Goal: Transaction & Acquisition: Purchase product/service

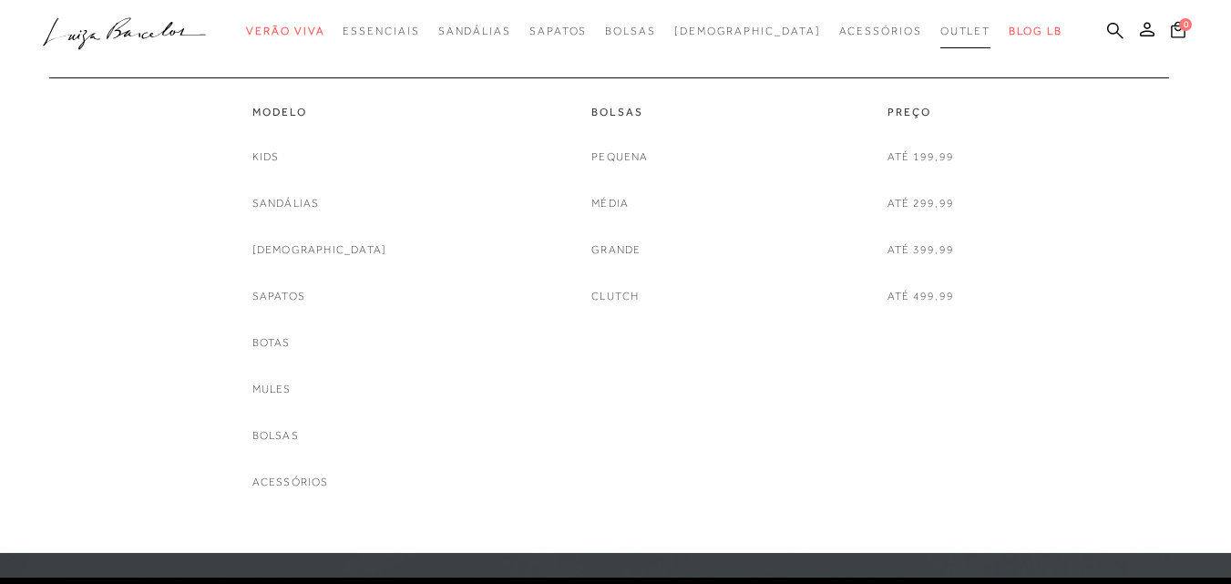
drag, startPoint x: 0, startPoint y: 0, endPoint x: 905, endPoint y: 41, distance: 905.8
click at [940, 41] on link "Outlet" at bounding box center [965, 32] width 51 height 34
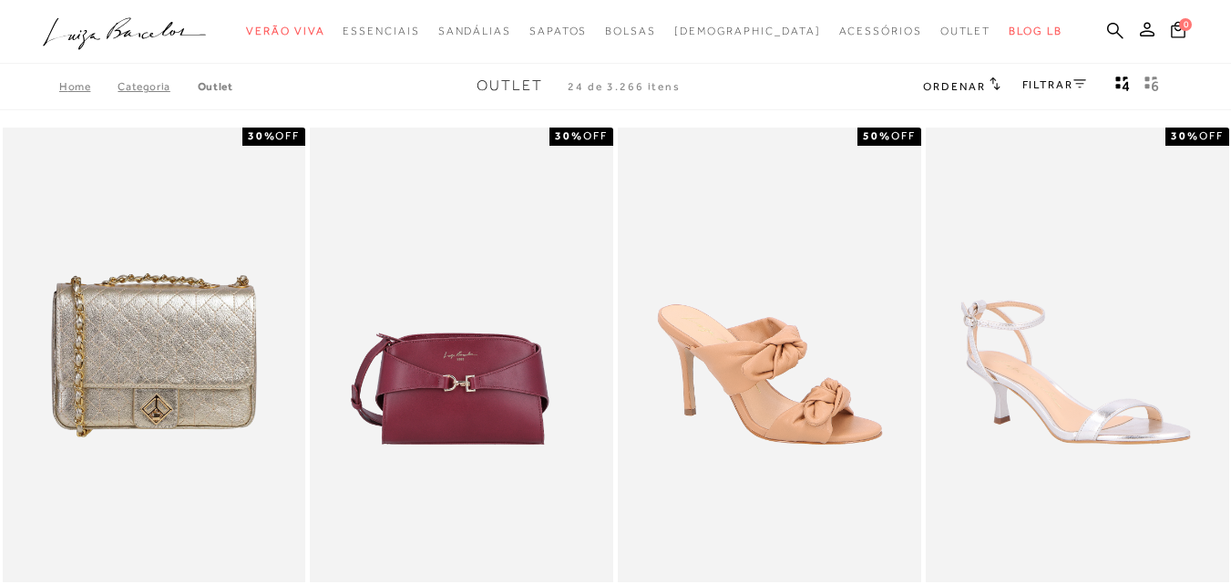
click at [1149, 89] on icon "gridText6Desc" at bounding box center [1151, 84] width 15 height 16
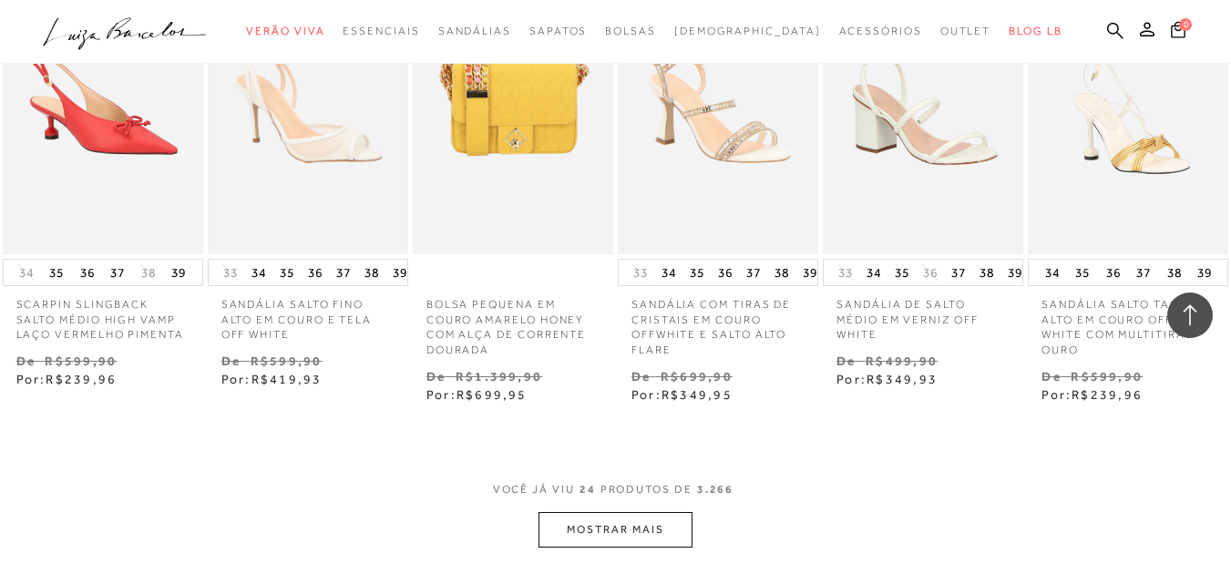
scroll to position [3463, 0]
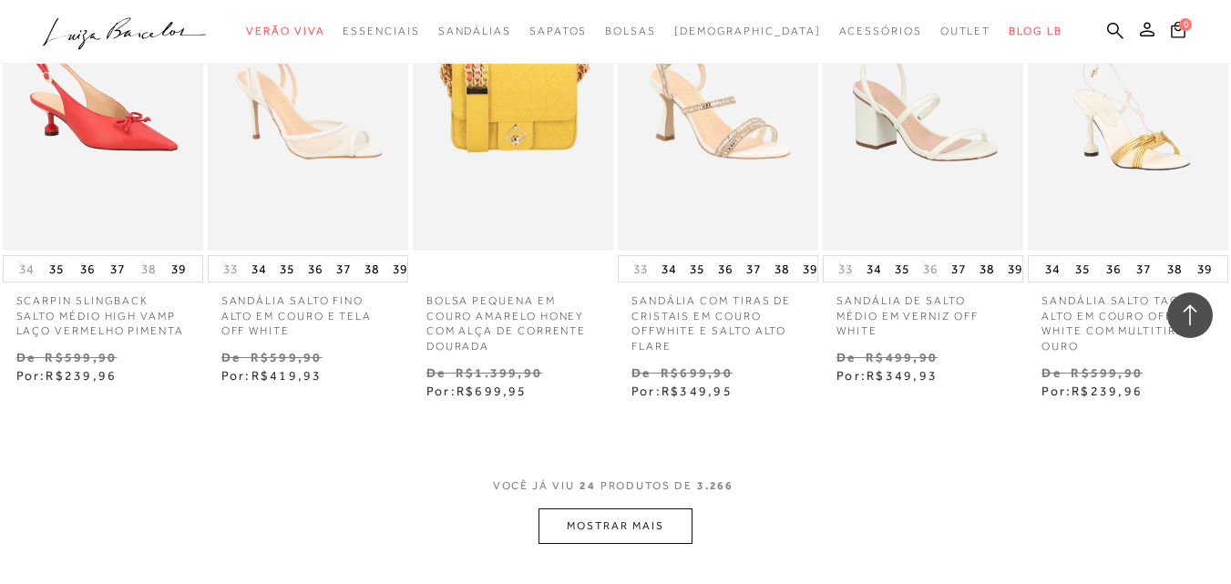
click at [637, 508] on button "MOSTRAR MAIS" at bounding box center [615, 526] width 153 height 36
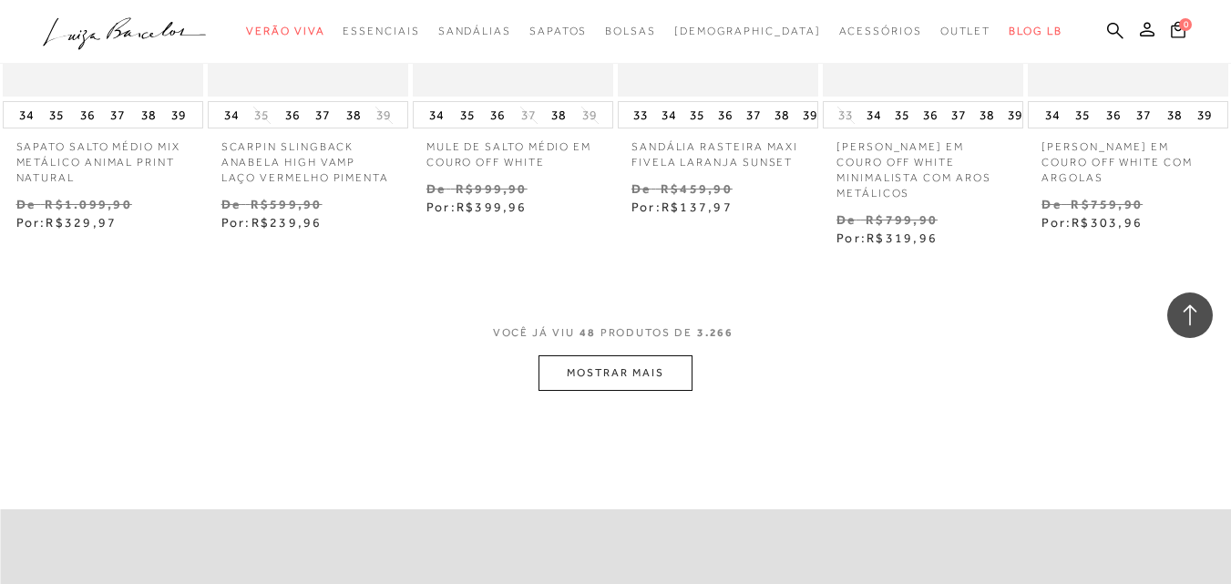
scroll to position [5467, 0]
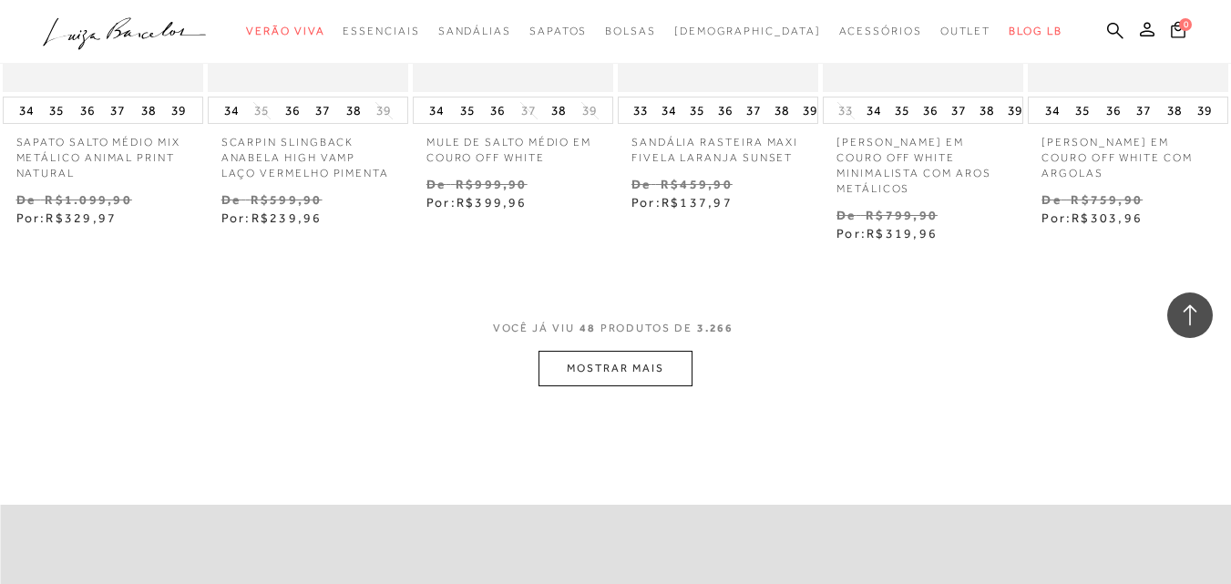
click at [655, 351] on button "MOSTRAR MAIS" at bounding box center [615, 369] width 153 height 36
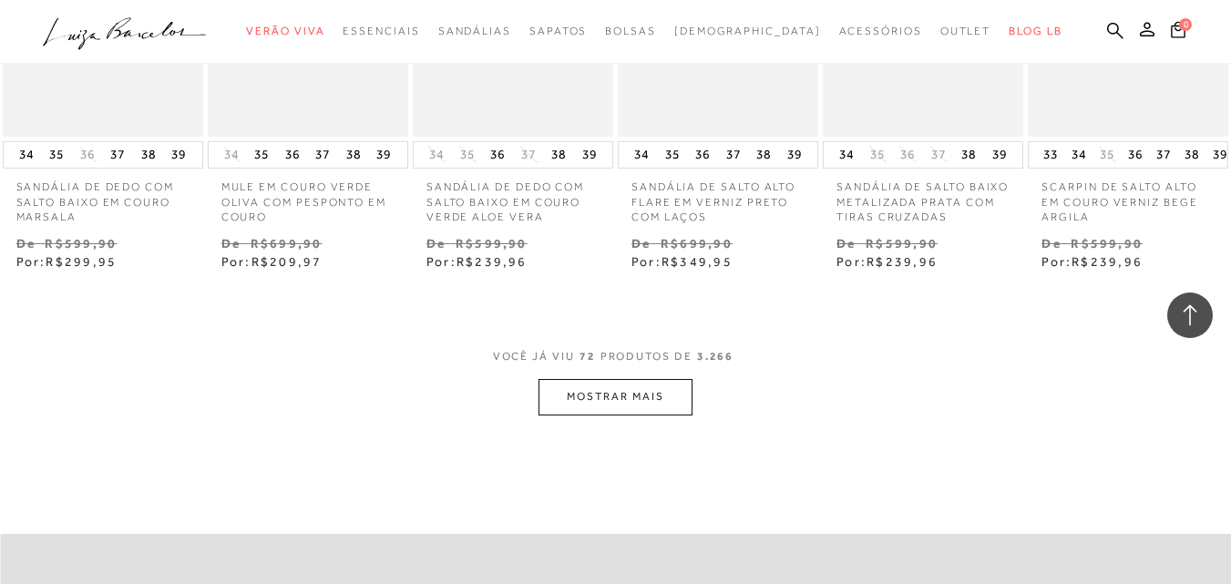
scroll to position [7290, 0]
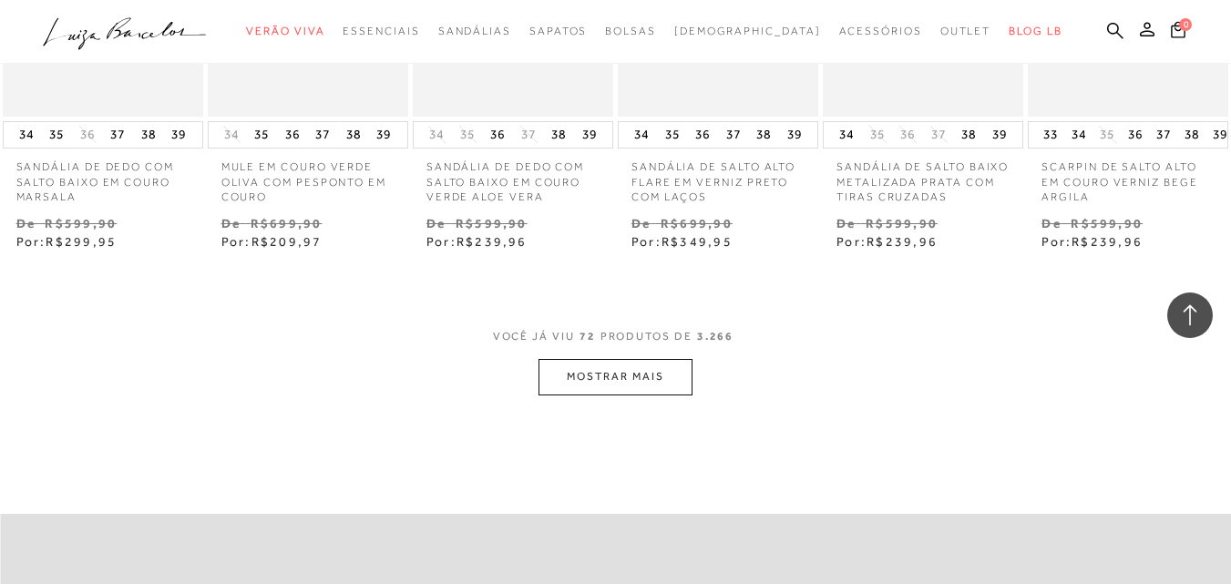
click at [667, 359] on button "MOSTRAR MAIS" at bounding box center [615, 377] width 153 height 36
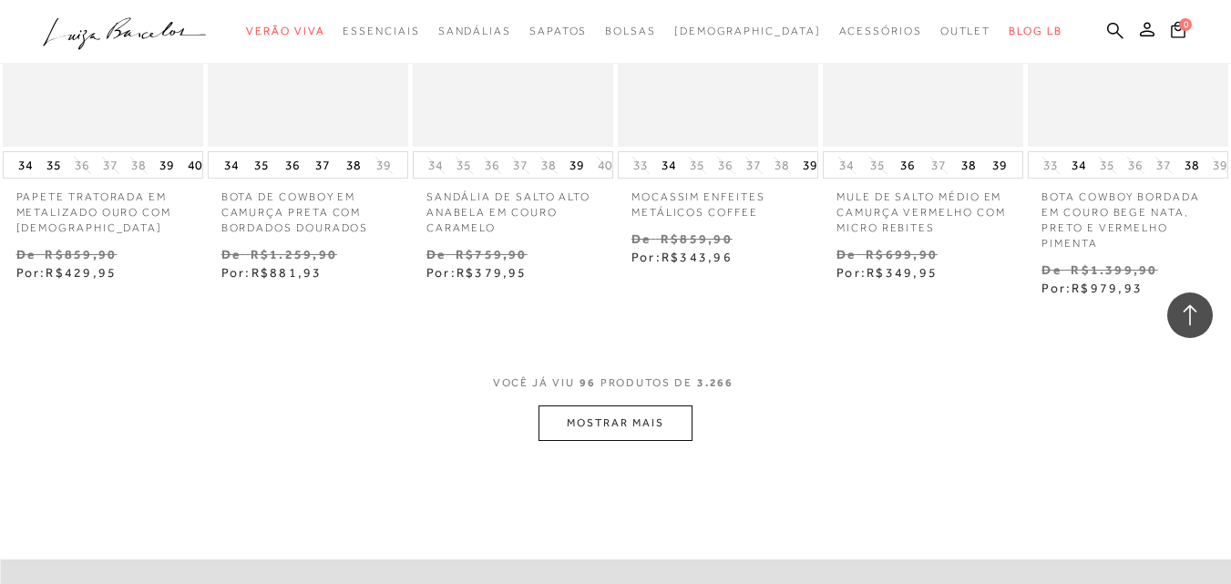
scroll to position [9203, 0]
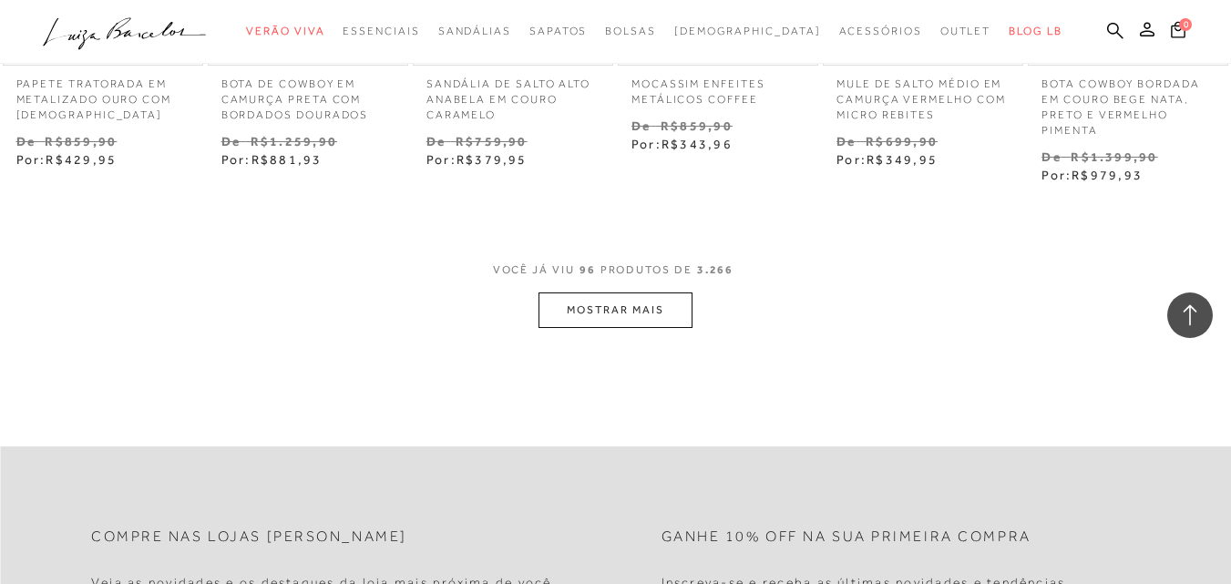
click at [621, 293] on button "MOSTRAR MAIS" at bounding box center [615, 311] width 153 height 36
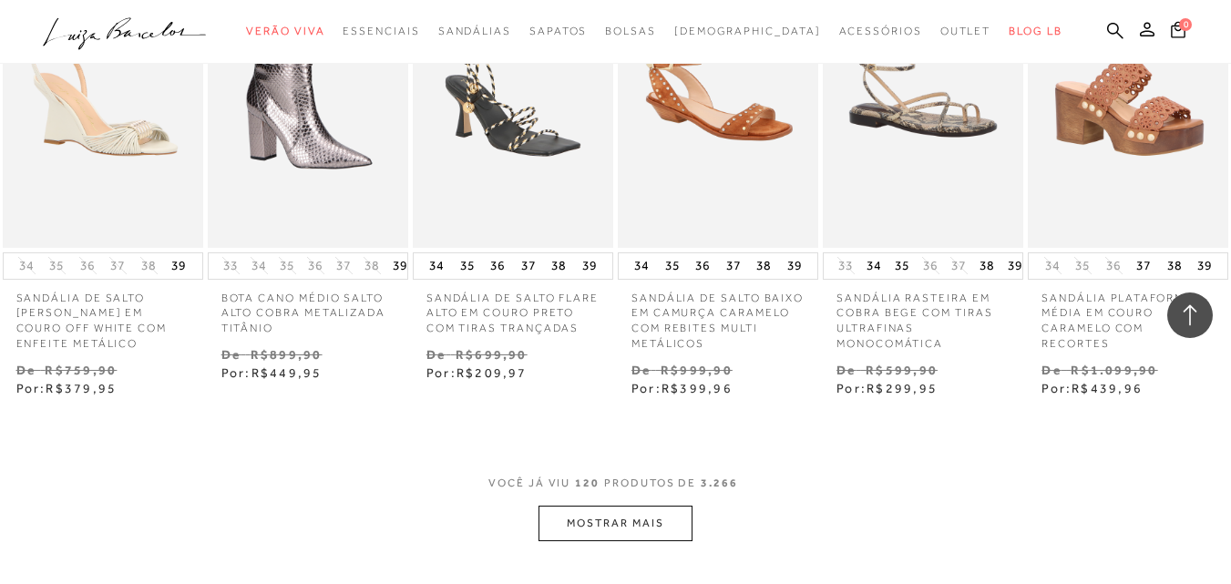
scroll to position [10935, 0]
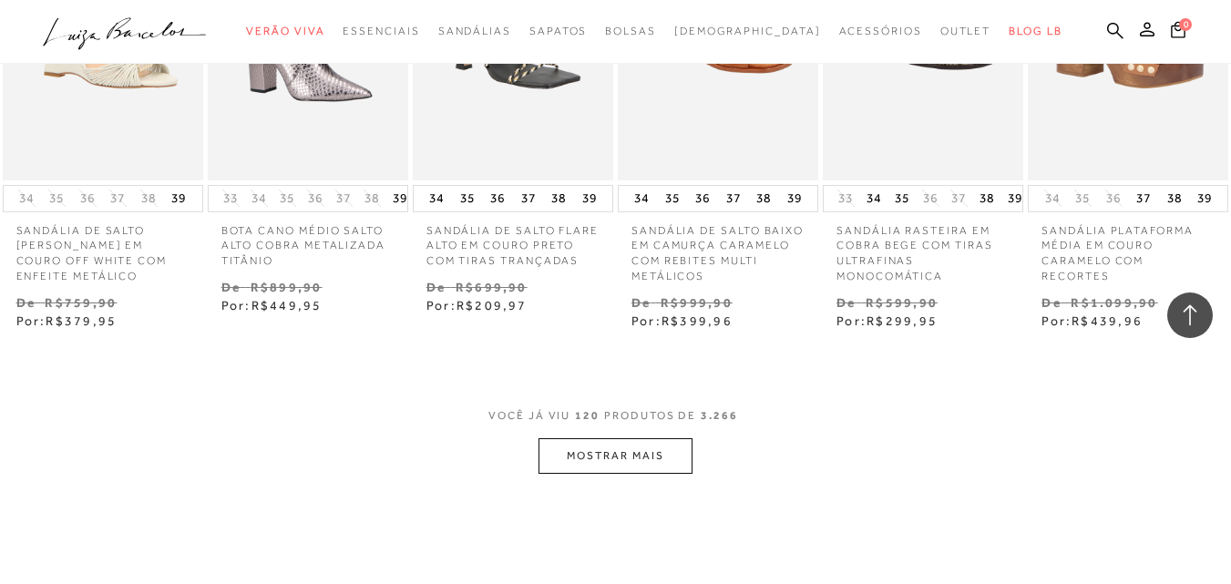
click at [672, 439] on button "MOSTRAR MAIS" at bounding box center [615, 456] width 153 height 36
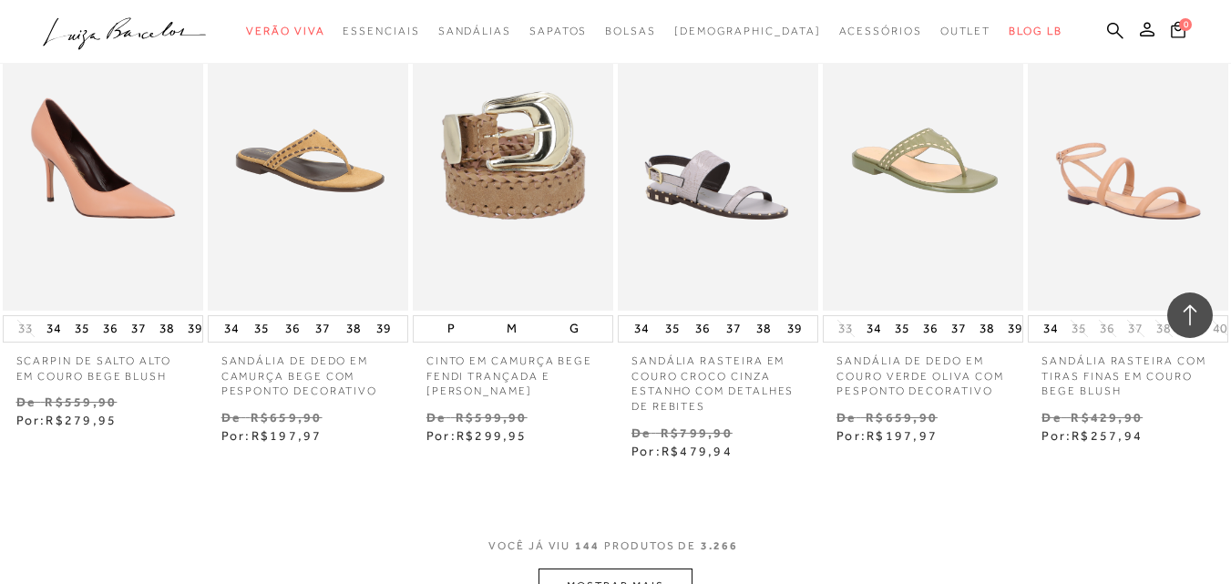
scroll to position [12757, 0]
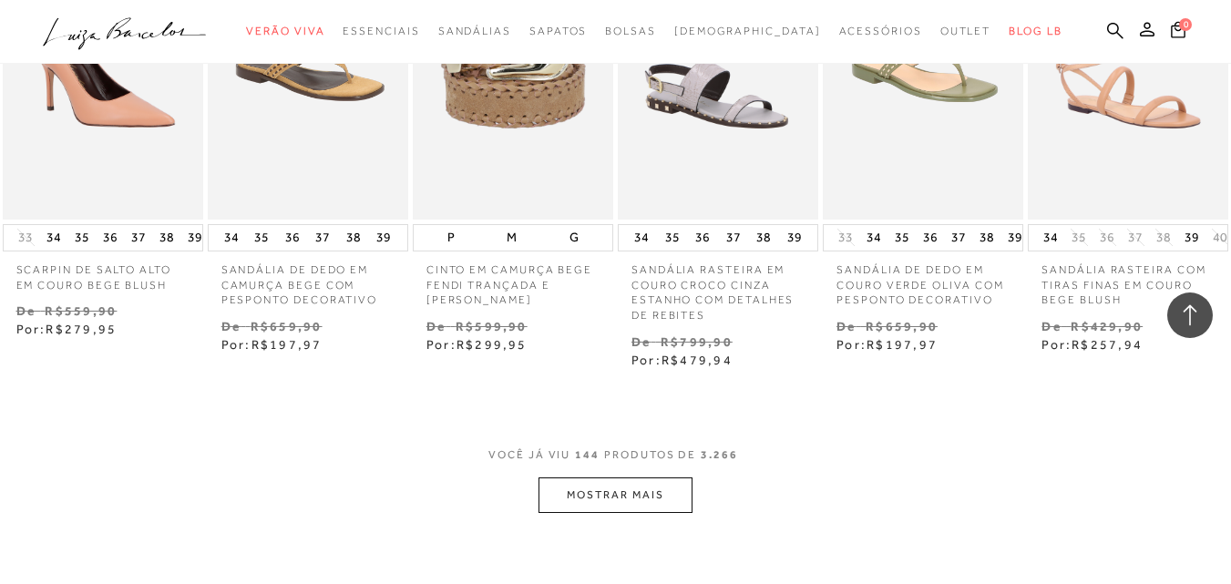
click at [657, 477] on button "MOSTRAR MAIS" at bounding box center [615, 495] width 153 height 36
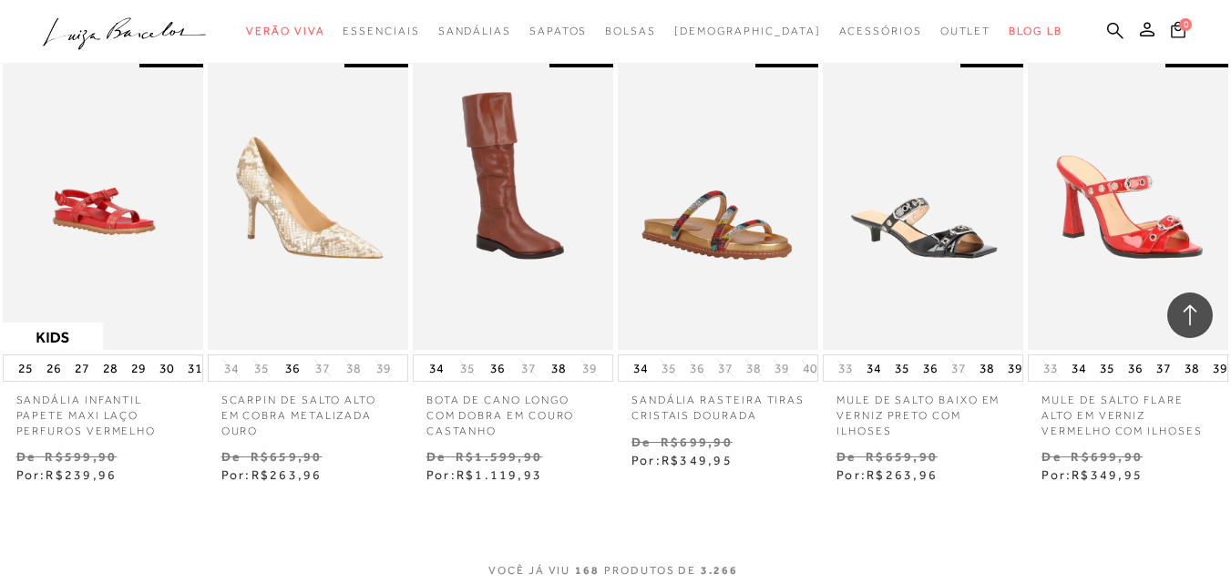
scroll to position [14671, 0]
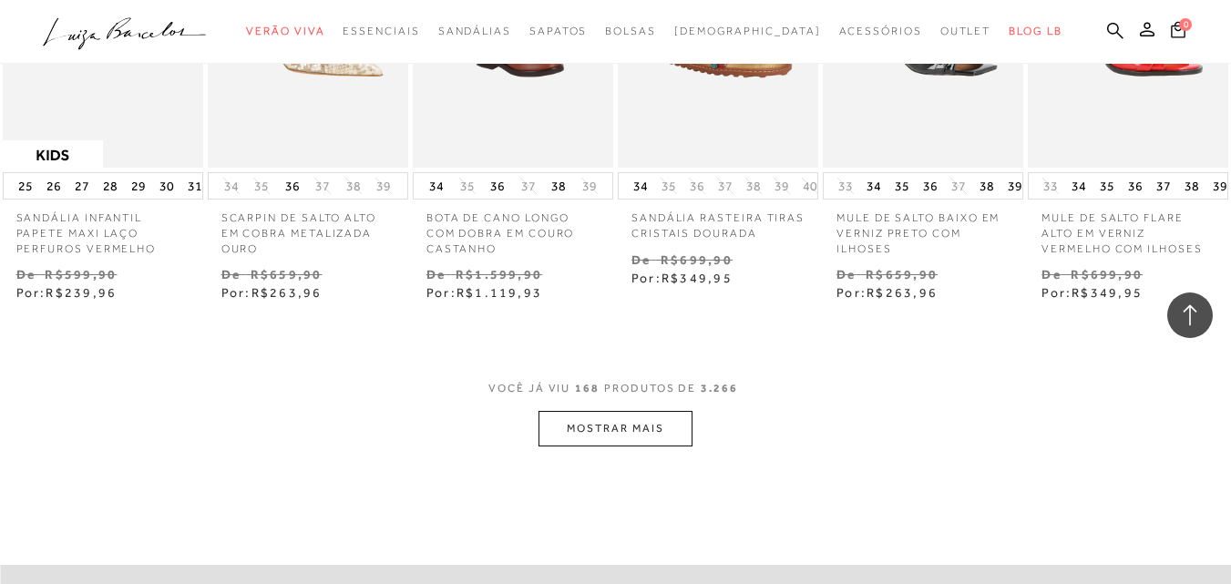
click at [666, 411] on button "MOSTRAR MAIS" at bounding box center [615, 429] width 153 height 36
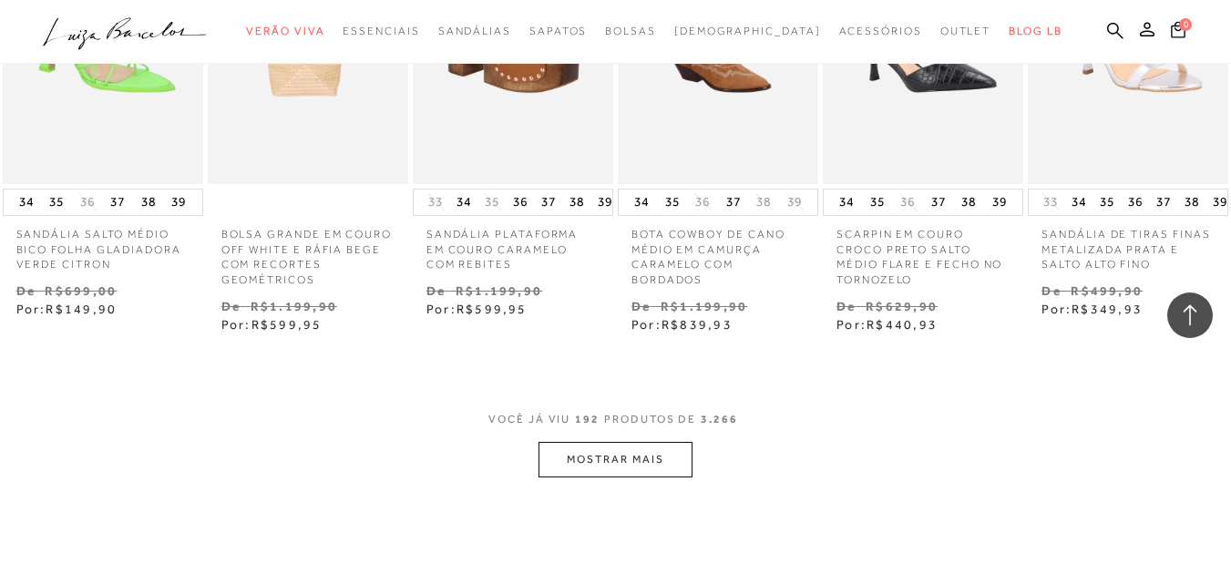
scroll to position [16493, 0]
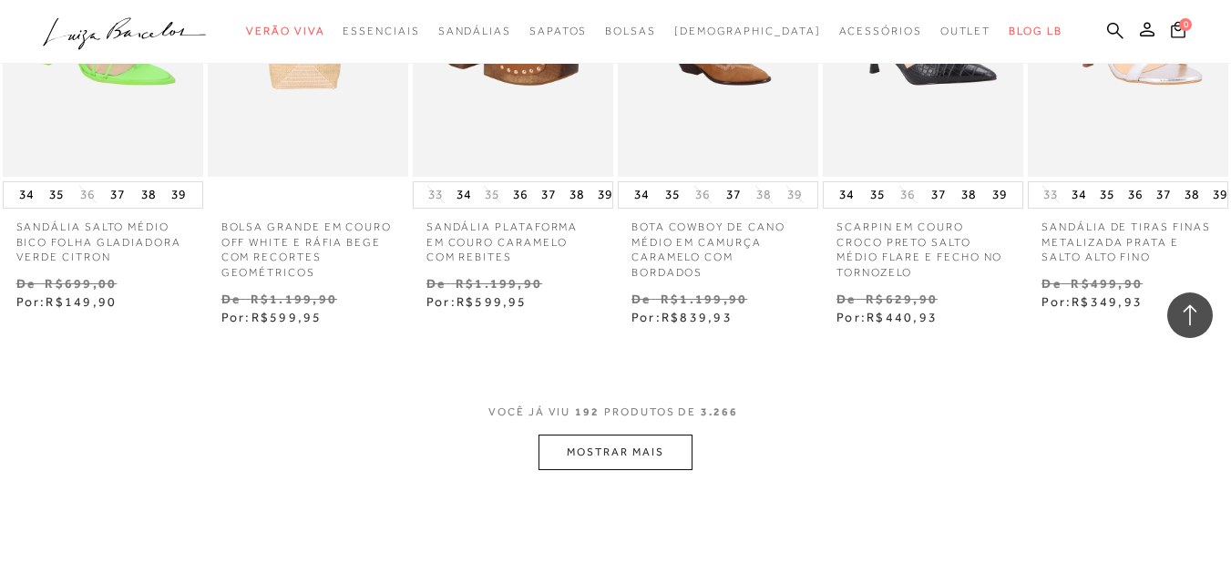
click at [607, 435] on button "MOSTRAR MAIS" at bounding box center [615, 453] width 153 height 36
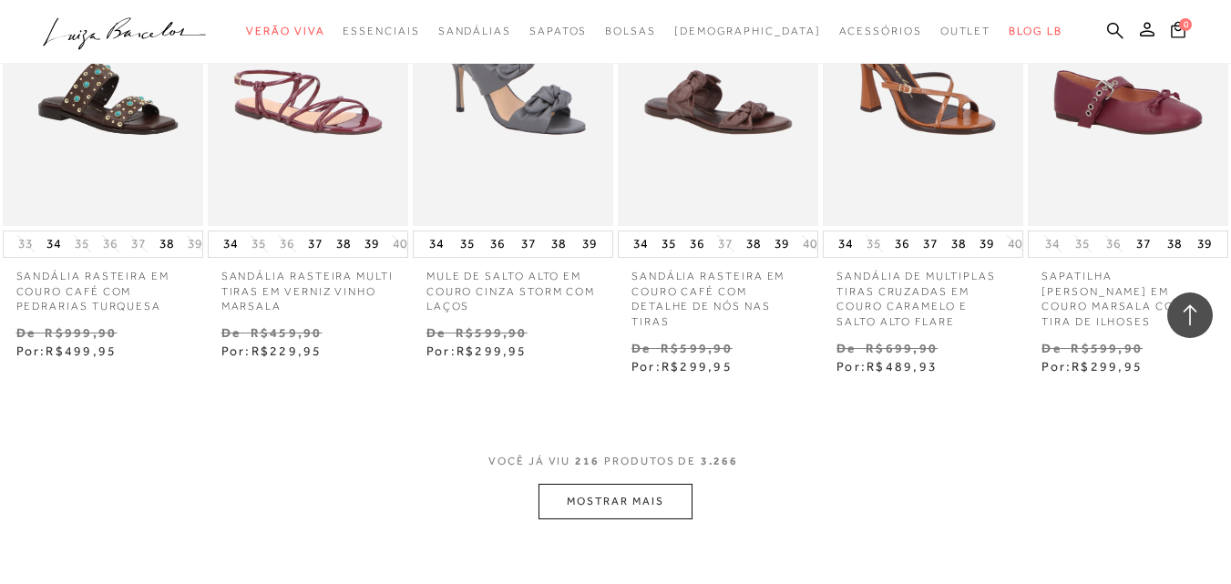
scroll to position [18316, 0]
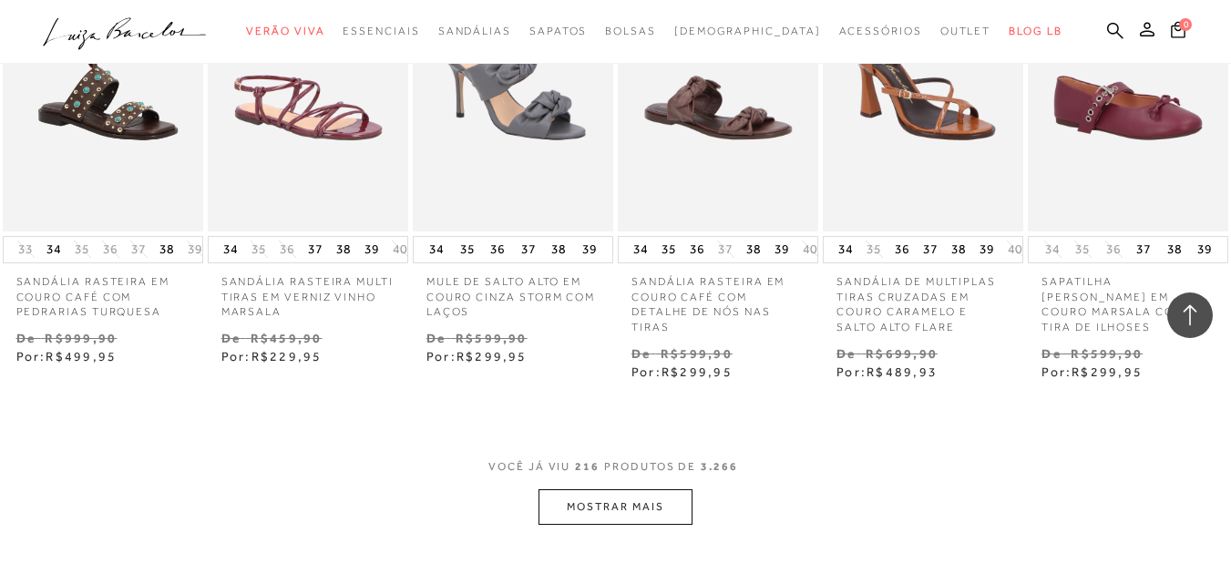
click at [615, 489] on button "MOSTRAR MAIS" at bounding box center [615, 507] width 153 height 36
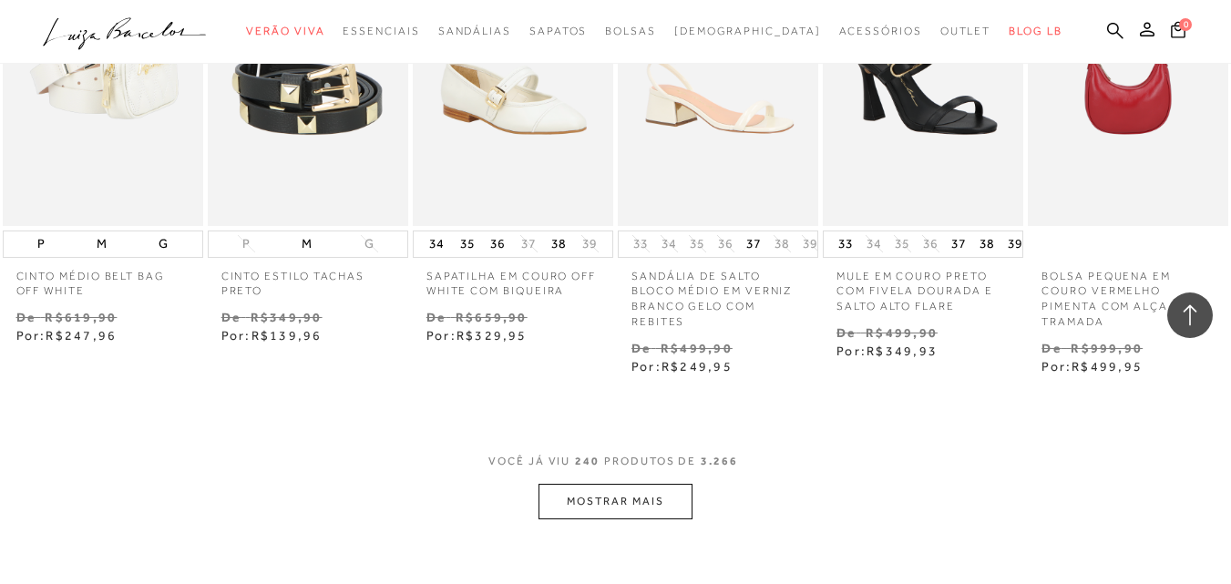
scroll to position [20229, 0]
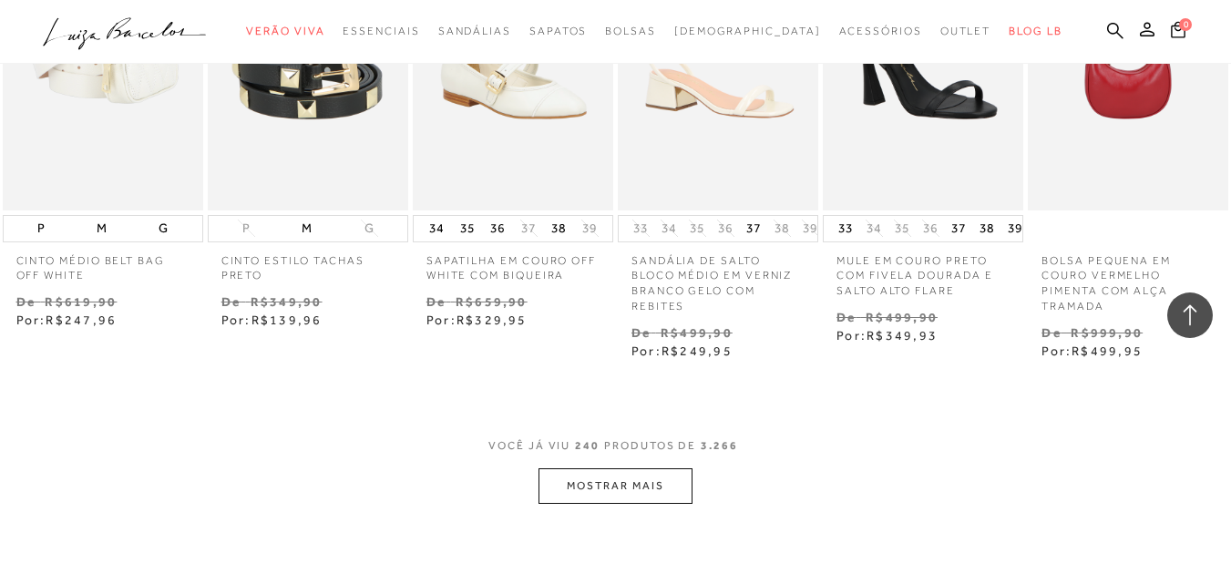
click at [633, 468] on button "MOSTRAR MAIS" at bounding box center [615, 486] width 153 height 36
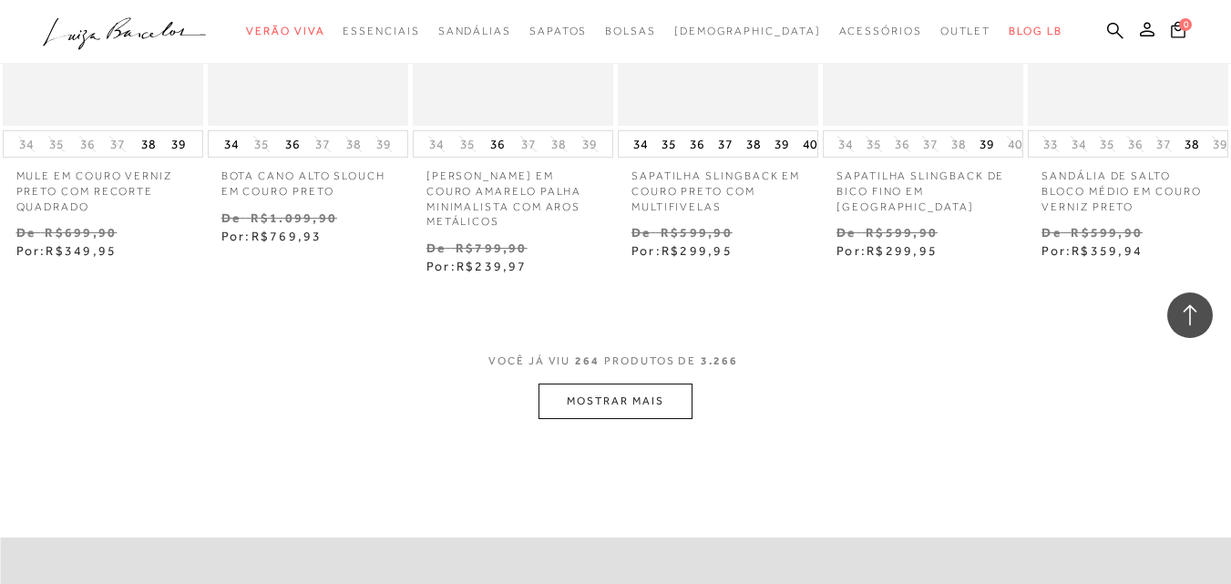
scroll to position [22234, 0]
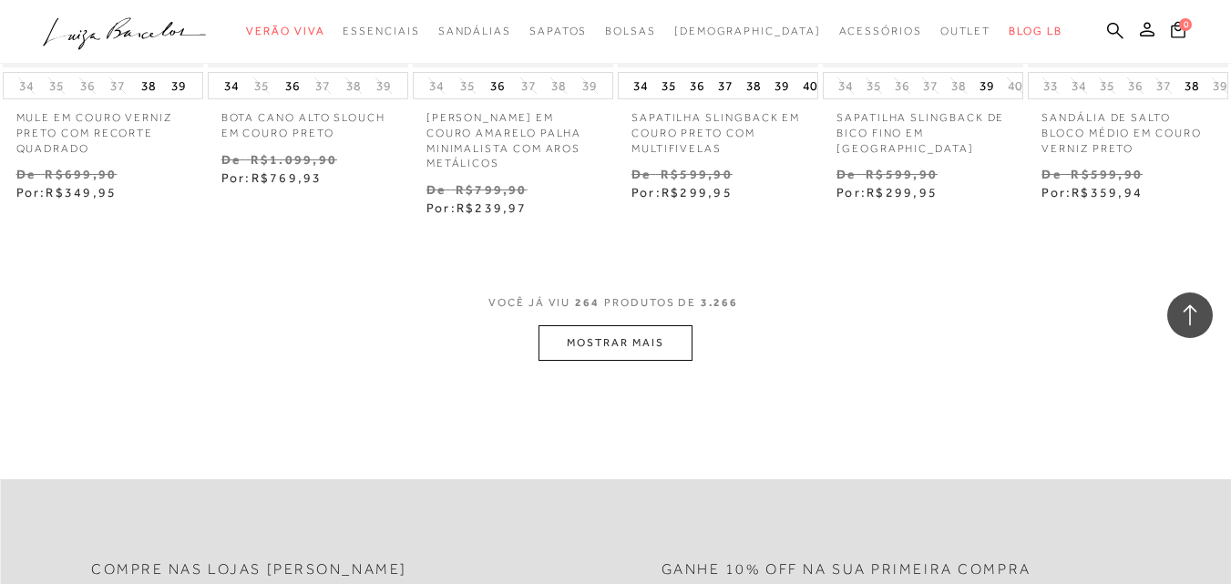
click at [641, 325] on button "MOSTRAR MAIS" at bounding box center [615, 343] width 153 height 36
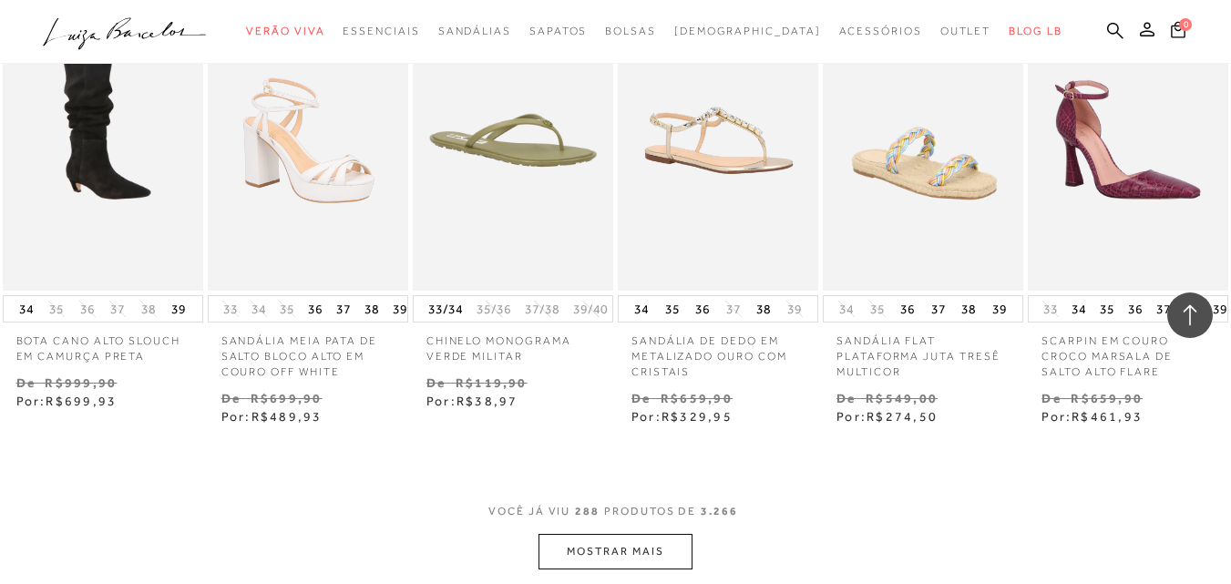
scroll to position [23874, 0]
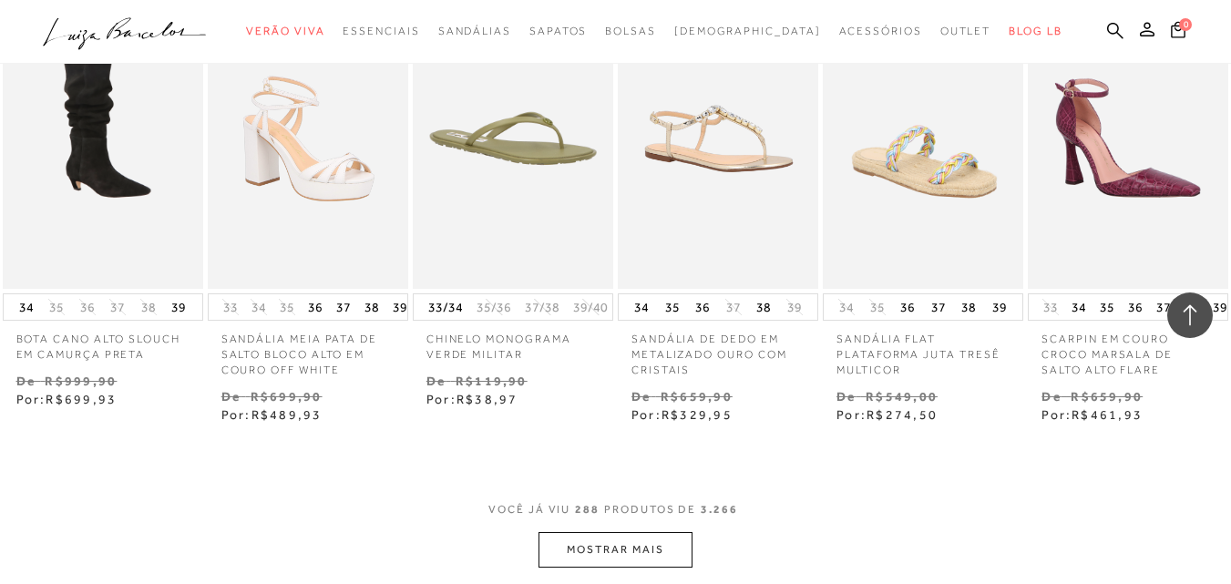
click at [636, 532] on button "MOSTRAR MAIS" at bounding box center [615, 550] width 153 height 36
